Goal: Task Accomplishment & Management: Manage account settings

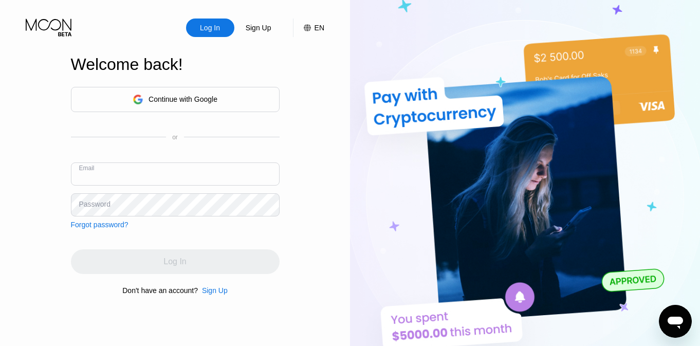
click at [162, 175] on input "text" at bounding box center [175, 173] width 209 height 23
click at [218, 171] on input "text" at bounding box center [175, 173] width 209 height 23
click at [274, 175] on input "text" at bounding box center [175, 173] width 209 height 23
click at [265, 180] on input "text" at bounding box center [175, 173] width 209 height 23
paste input "[EMAIL_ADDRESS][DOMAIN_NAME]"
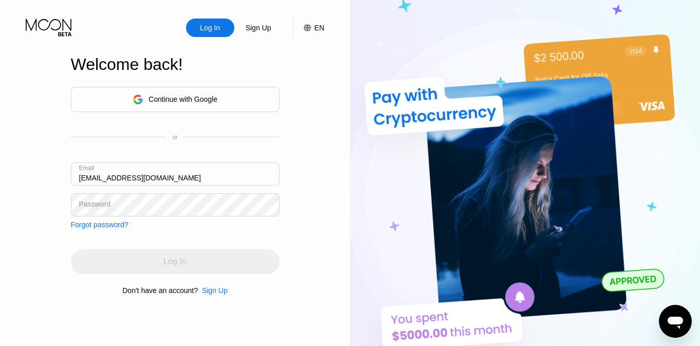
type input "[EMAIL_ADDRESS][DOMAIN_NAME]"
click at [213, 263] on div "Log In" at bounding box center [175, 261] width 209 height 25
click at [214, 226] on div "Continue with Google or Email djakobsen0511@outlook.com Password Forgot passwor…" at bounding box center [175, 158] width 209 height 142
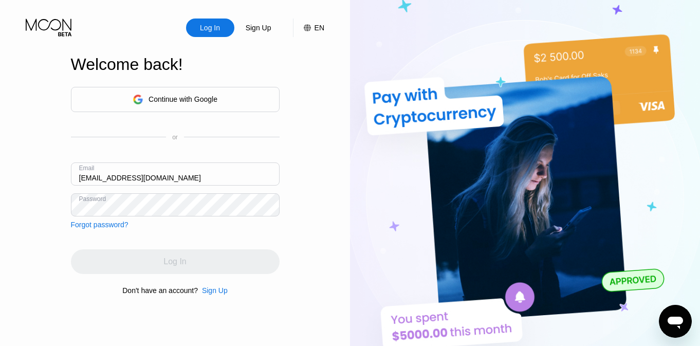
drag, startPoint x: 216, startPoint y: 222, endPoint x: 230, endPoint y: 217, distance: 15.3
click at [230, 217] on div "Continue with Google or Email djakobsen0511@outlook.com Password Forgot passwor…" at bounding box center [175, 158] width 209 height 142
click at [239, 265] on div "Log In" at bounding box center [175, 261] width 209 height 25
click at [232, 263] on div "Log In" at bounding box center [175, 261] width 209 height 25
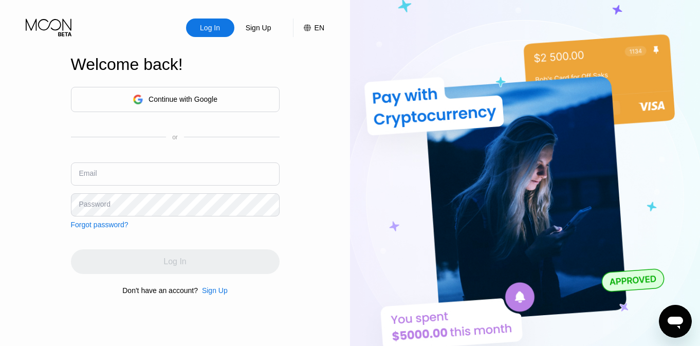
click at [129, 172] on input "text" at bounding box center [175, 173] width 209 height 23
type input "[EMAIL_ADDRESS][DOMAIN_NAME]"
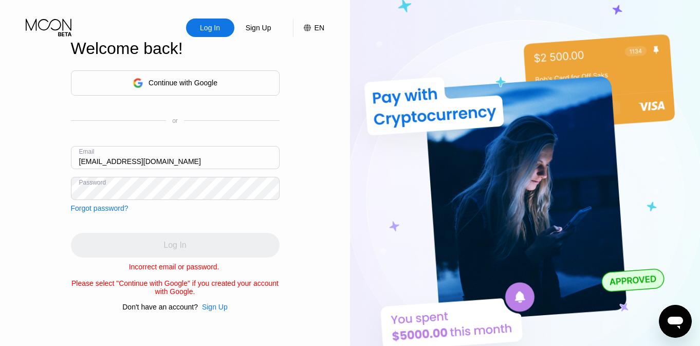
click at [159, 250] on div "Log In" at bounding box center [175, 245] width 209 height 25
click at [268, 33] on div "Sign Up" at bounding box center [259, 28] width 28 height 10
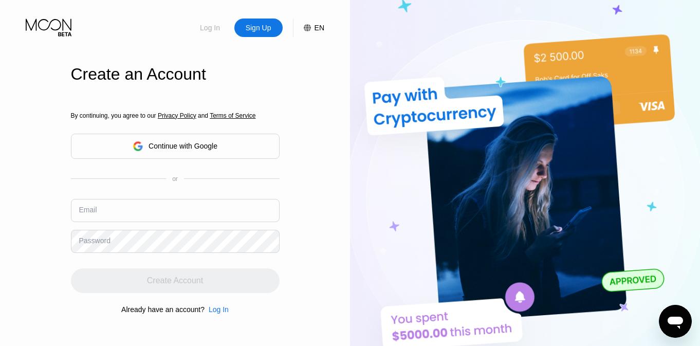
click at [207, 21] on div "Log In" at bounding box center [210, 28] width 48 height 19
